Goal: Information Seeking & Learning: Learn about a topic

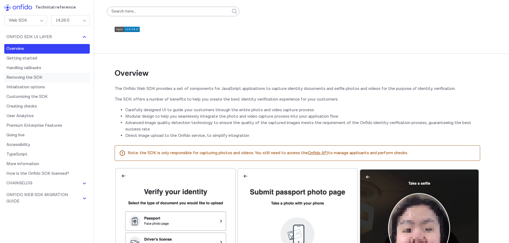
click at [44, 78] on link "Removing the SDK" at bounding box center [46, 78] width 85 height 10
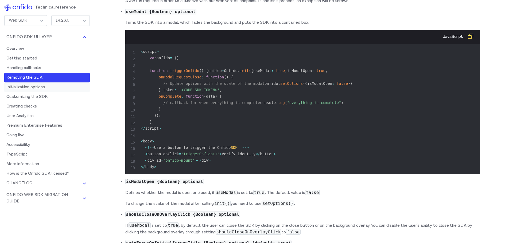
click at [46, 88] on link "Initialization options" at bounding box center [46, 88] width 85 height 10
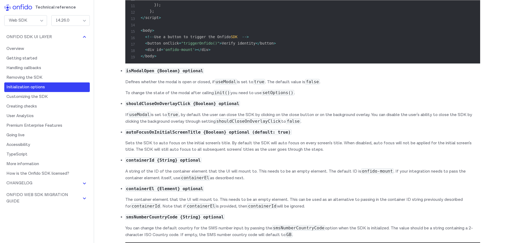
scroll to position [3000, 0]
click at [33, 108] on link "Creating checks" at bounding box center [46, 107] width 85 height 10
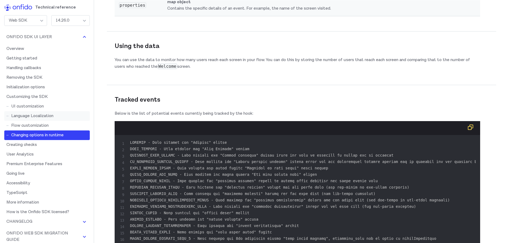
click at [31, 116] on link "Language Localization" at bounding box center [46, 116] width 85 height 10
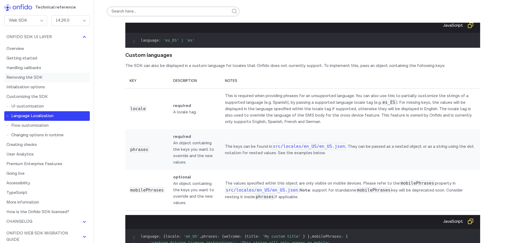
scroll to position [3781, 0]
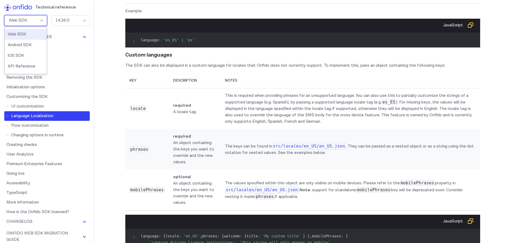
click at [37, 17] on div "Web SDK" at bounding box center [25, 20] width 43 height 11
click at [32, 46] on li "Android SDK" at bounding box center [26, 45] width 42 height 11
